Goal: Check status: Check status

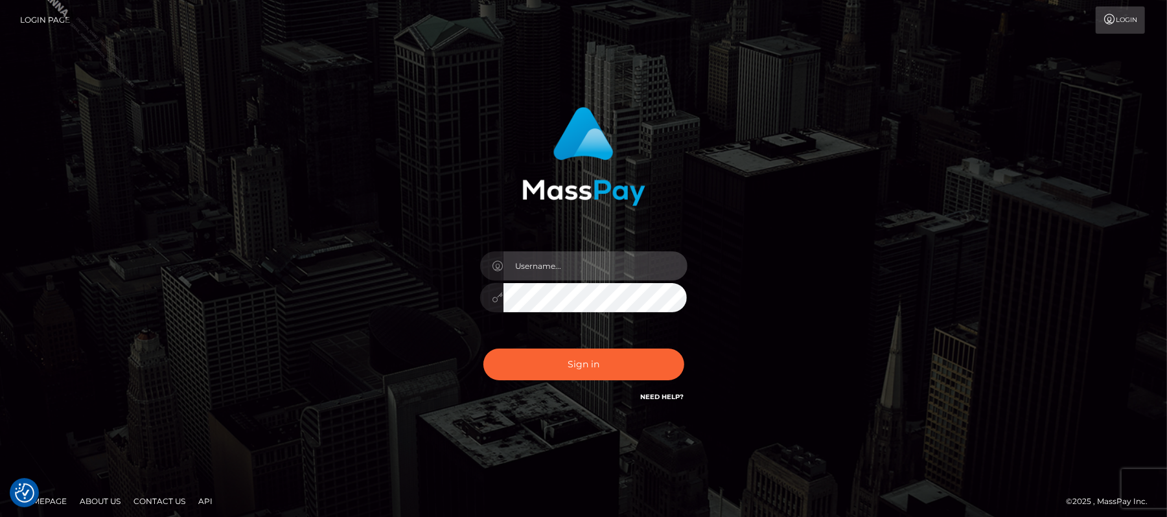
type input "Carmel.megabonanza"
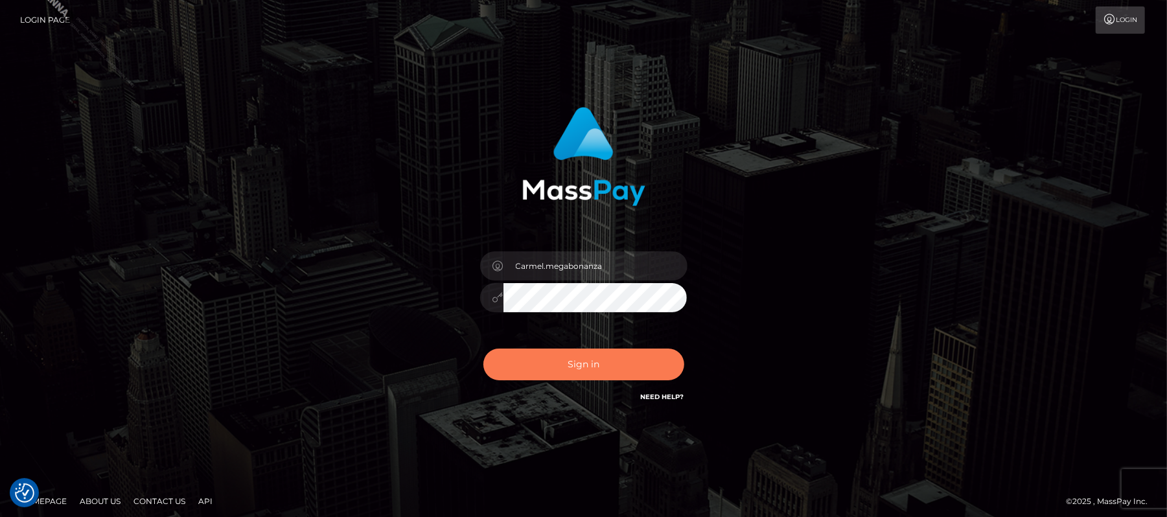
click at [583, 374] on button "Sign in" at bounding box center [583, 365] width 201 height 32
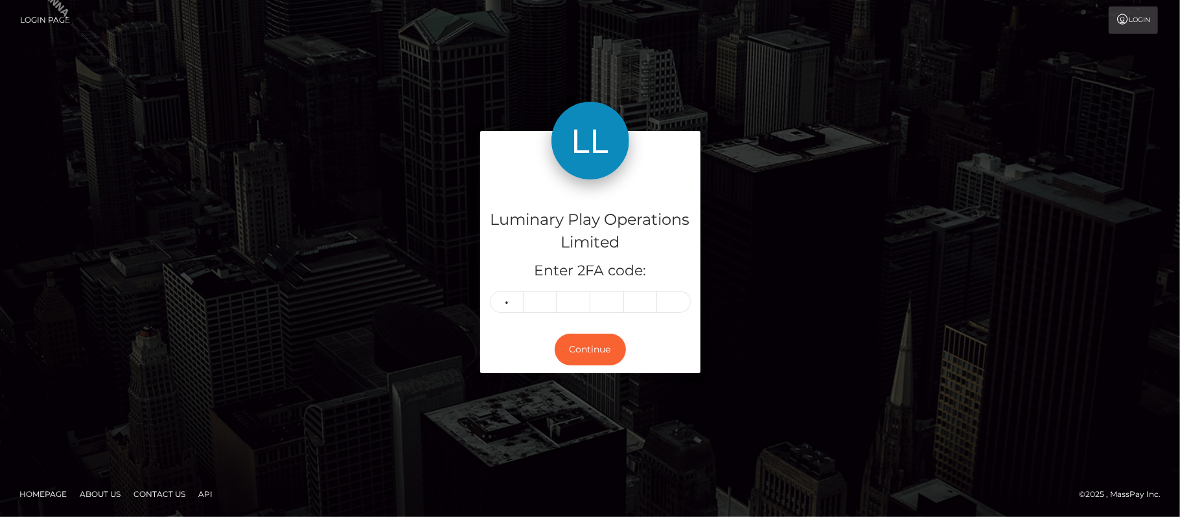
type input "0"
type input "8"
type input "4"
type input "3"
type input "7"
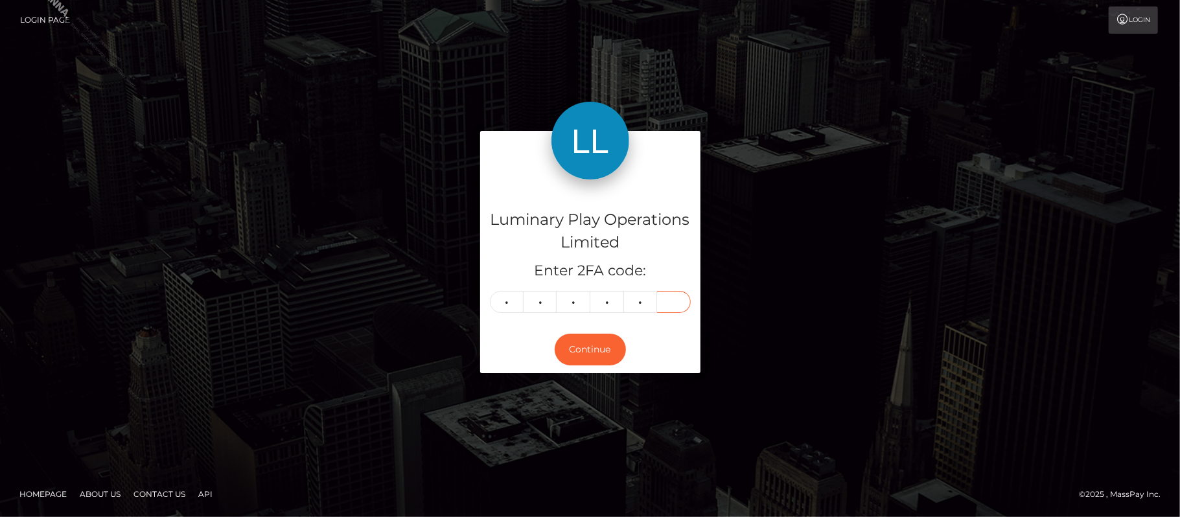
type input "5"
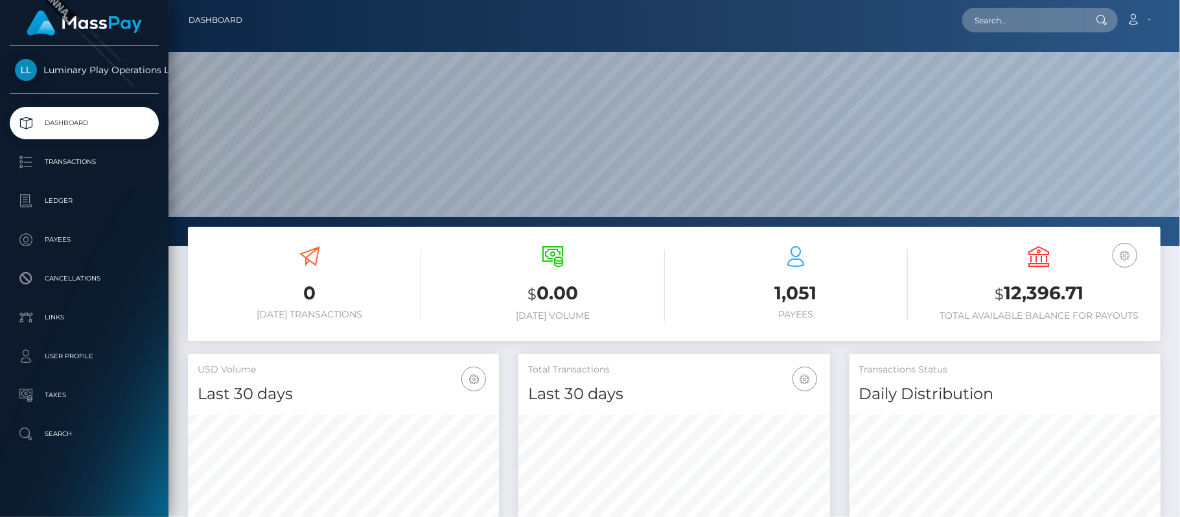
scroll to position [229, 312]
click at [1042, 288] on h3 "$ 12,396.71" at bounding box center [1039, 294] width 224 height 27
copy h3 "12,396.71"
click at [1027, 297] on h3 "$ 12,396.71" at bounding box center [1039, 294] width 224 height 27
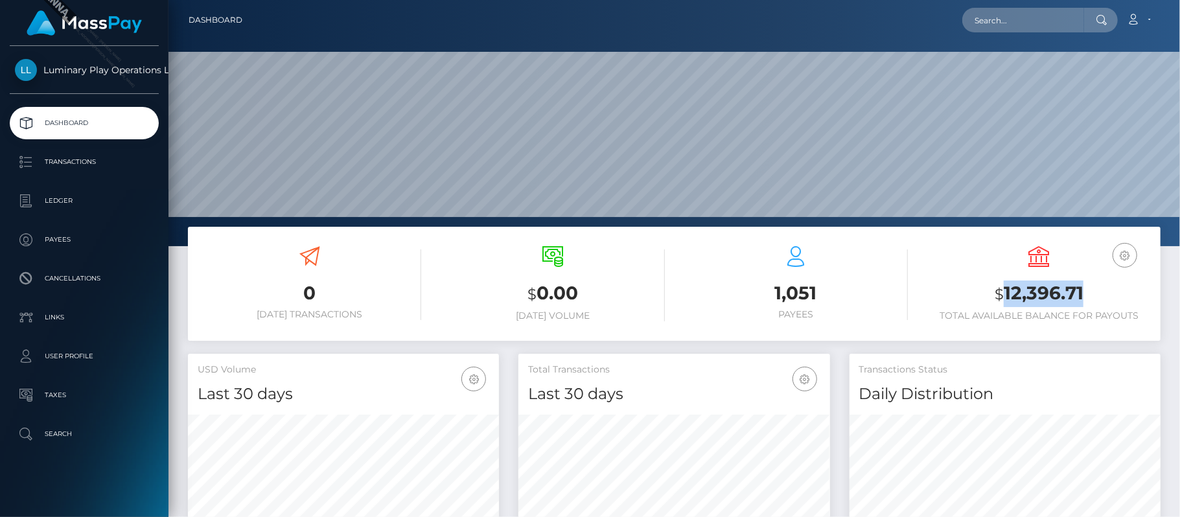
click at [1027, 297] on h3 "$ 12,396.71" at bounding box center [1039, 294] width 224 height 27
